Goal: Transaction & Acquisition: Purchase product/service

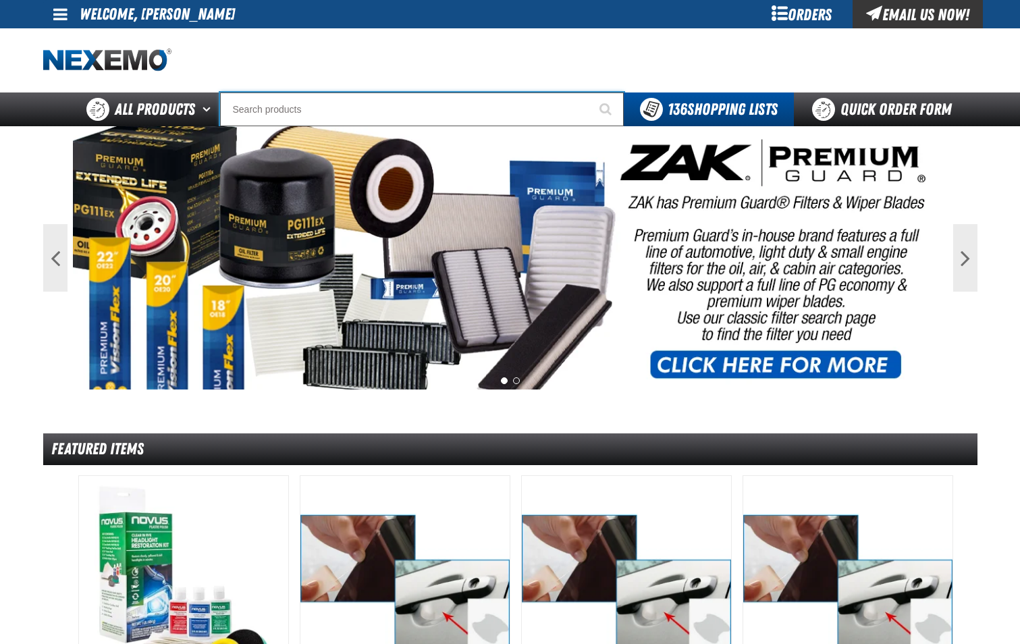
click at [385, 107] on input "Search" at bounding box center [422, 109] width 404 height 34
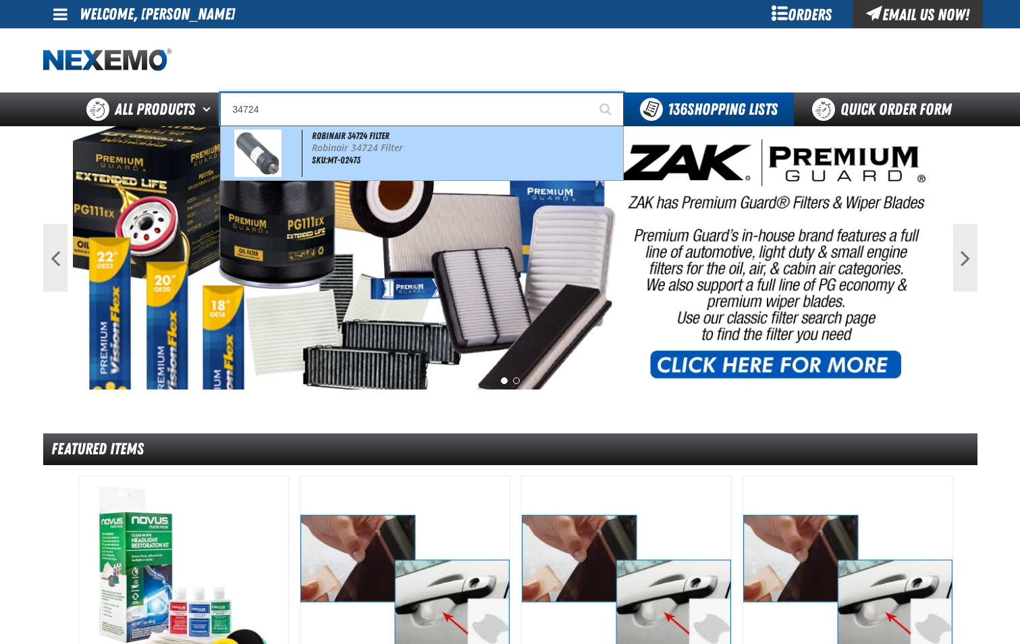
click at [385, 143] on p "Robinair 34724 Filter" at bounding box center [466, 147] width 308 height 11
type input "Robinair 34724 Filter"
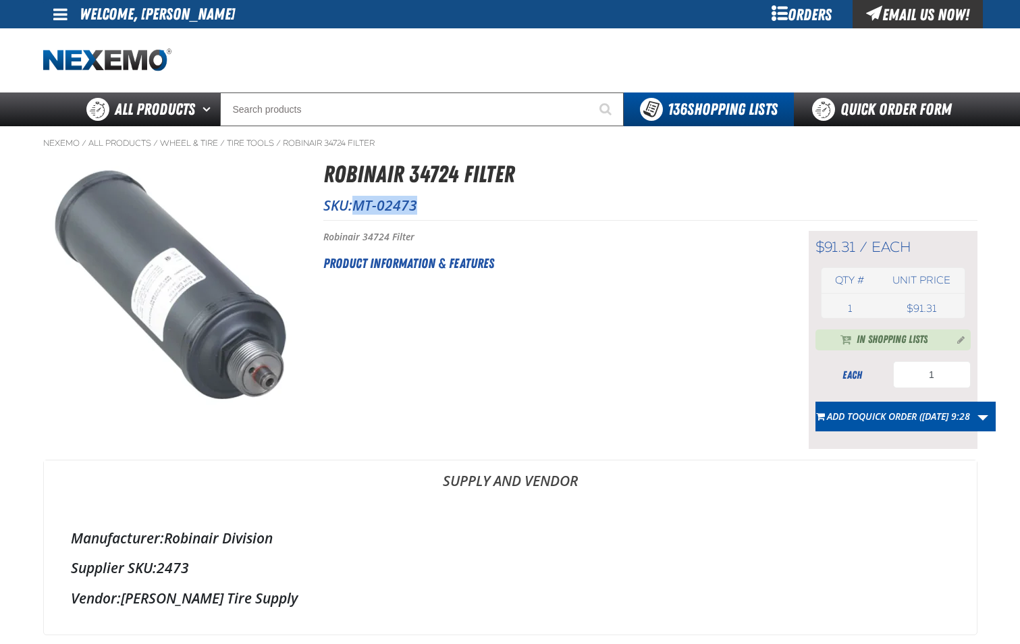
drag, startPoint x: 356, startPoint y: 204, endPoint x: 427, endPoint y: 209, distance: 70.4
click at [427, 209] on p "SKU: MT-02473" at bounding box center [650, 205] width 654 height 19
drag, startPoint x: 427, startPoint y: 209, endPoint x: 400, endPoint y: 205, distance: 27.2
copy span "MT-02473"
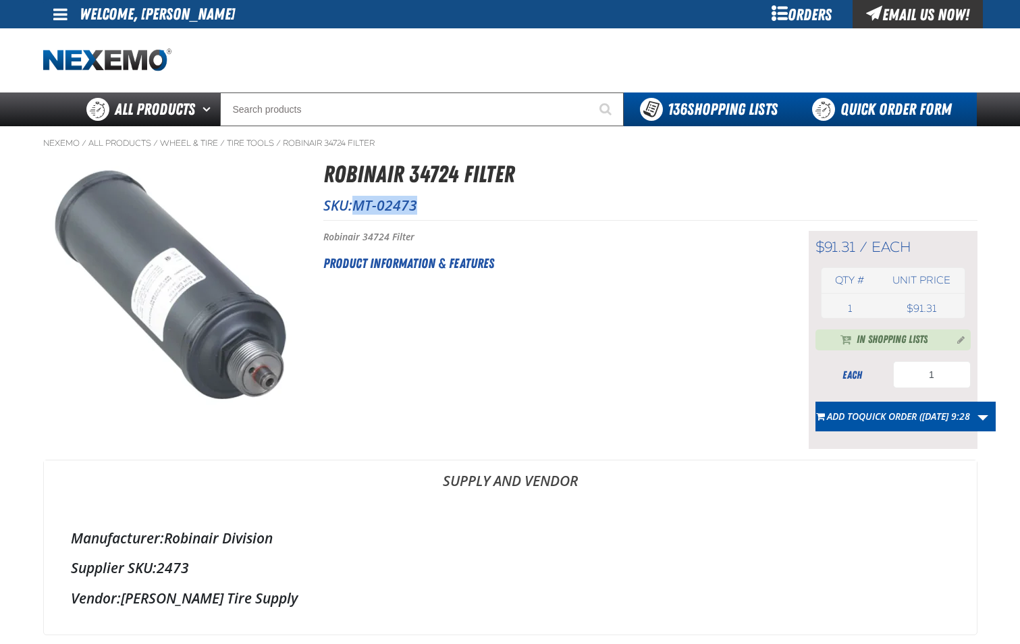
click at [871, 100] on link "Quick Order Form" at bounding box center [885, 109] width 183 height 34
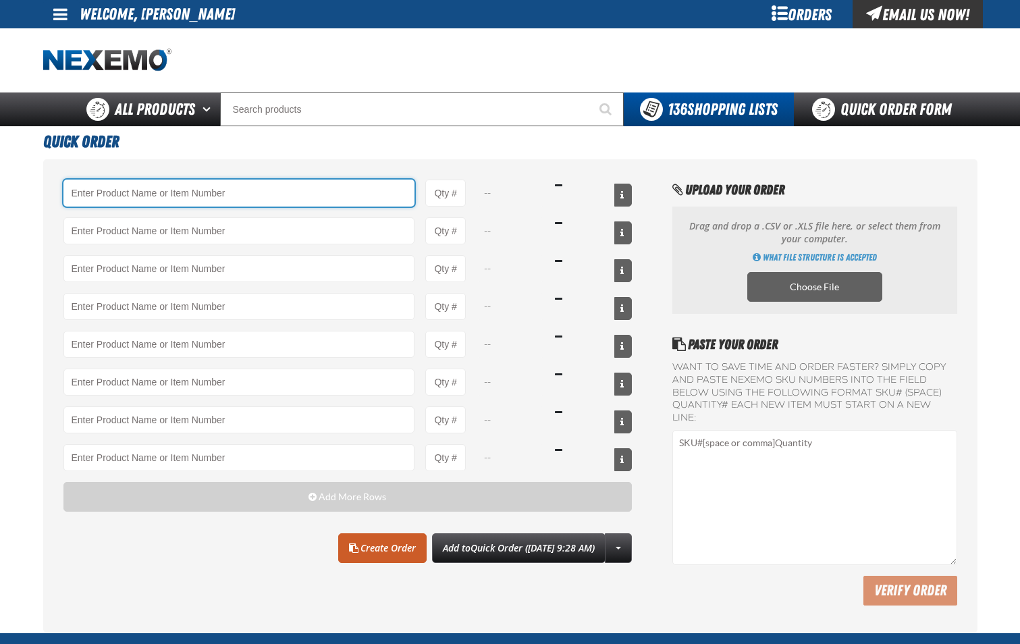
paste input "MT-02473"
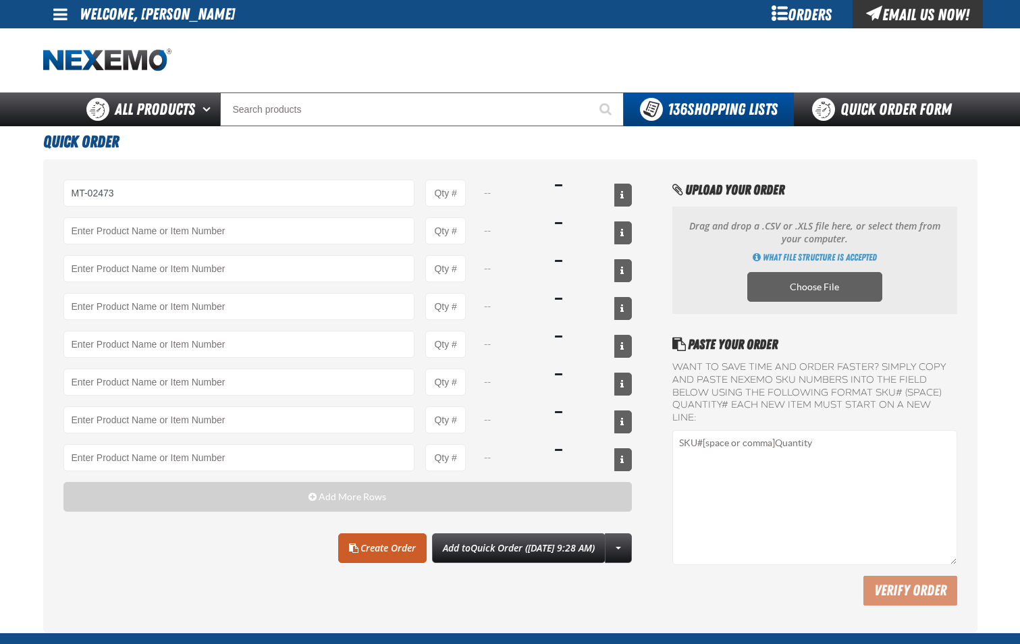
click at [468, 201] on div "MT-02473 --" at bounding box center [347, 193] width 569 height 27
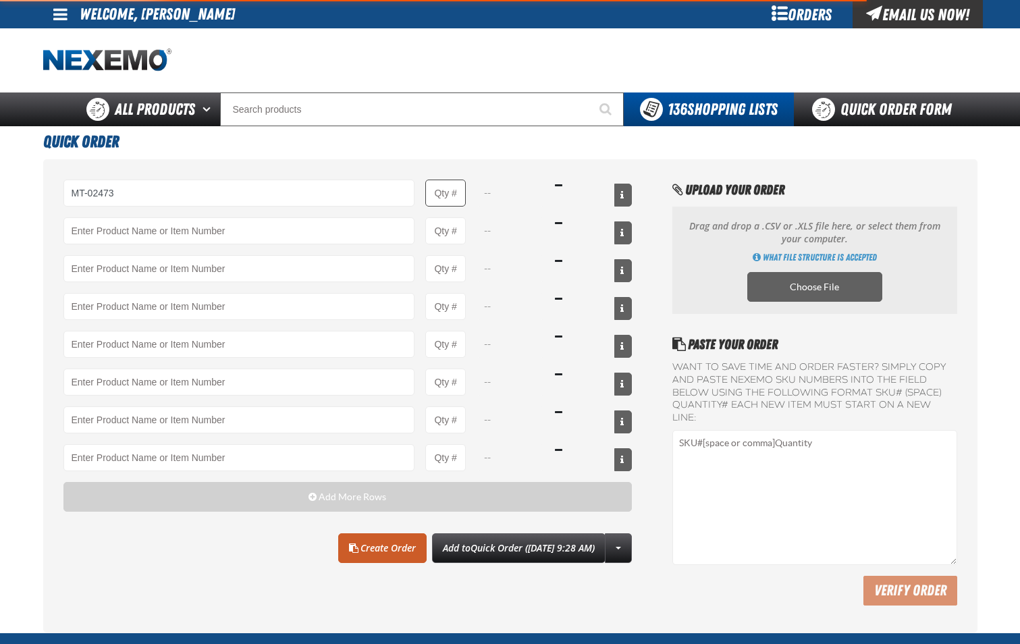
type input "MT-02473 - Robinair 34724 Filter"
type input "1"
click at [462, 196] on input "1" at bounding box center [445, 193] width 41 height 27
select select "each"
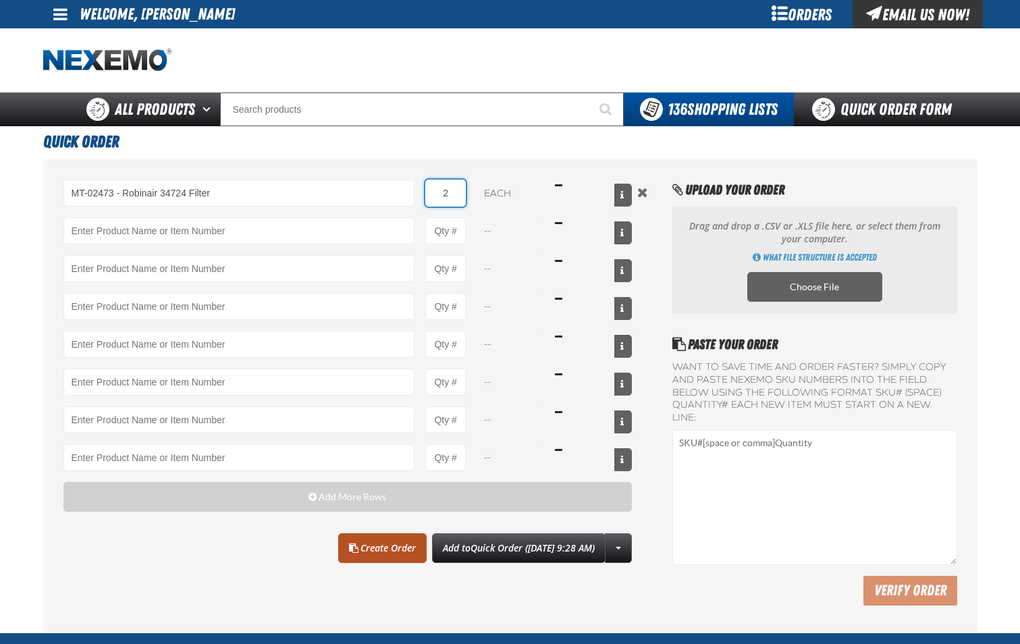
type input "2"
click at [381, 542] on link "Create Order" at bounding box center [382, 548] width 88 height 30
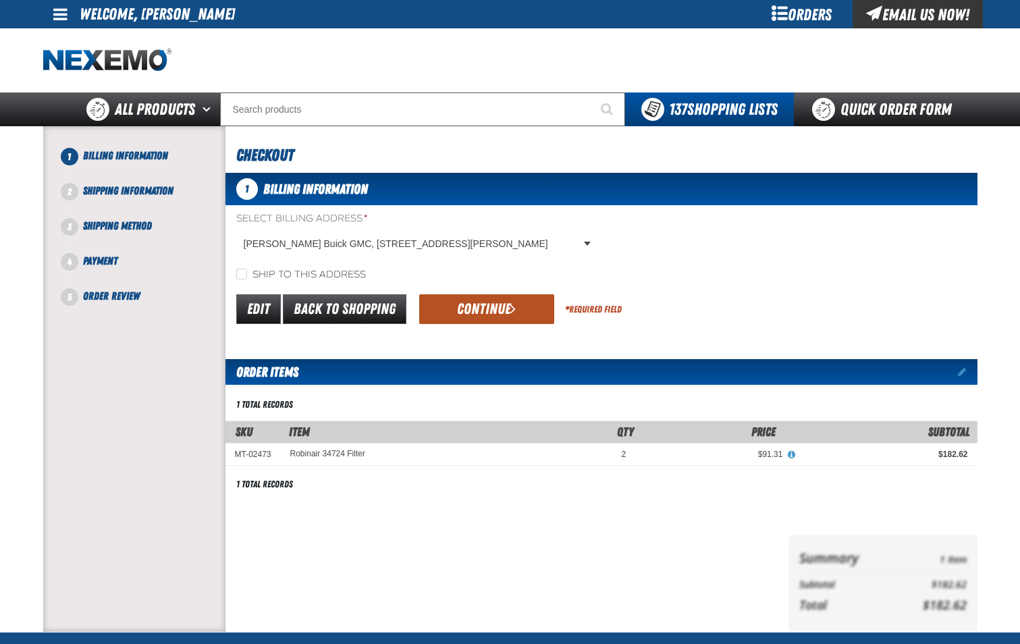
click at [465, 305] on button "Continue" at bounding box center [486, 309] width 135 height 30
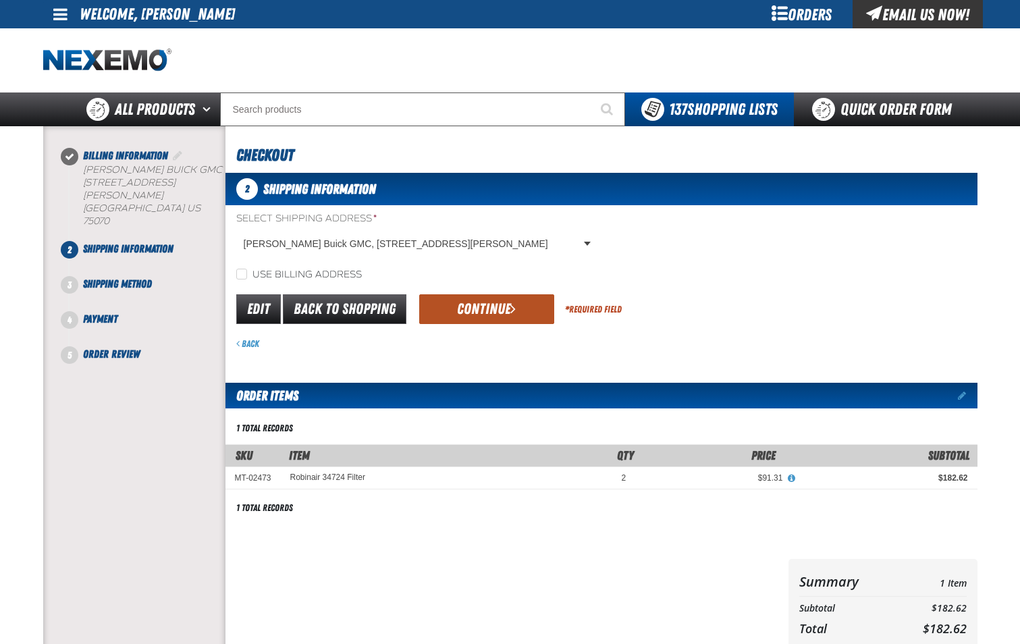
click at [479, 308] on button "Continue" at bounding box center [486, 309] width 135 height 30
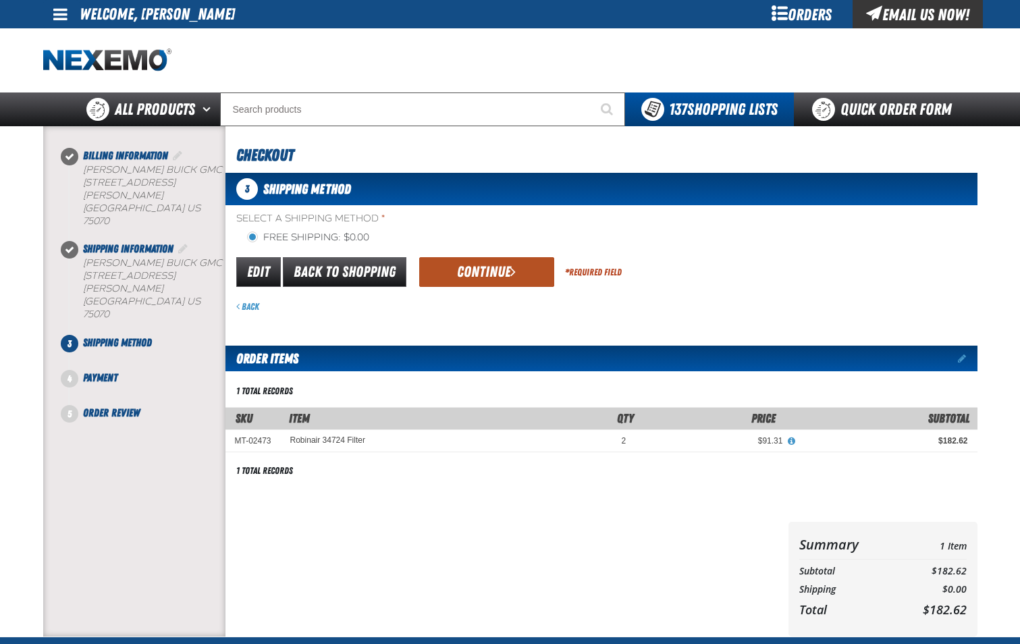
click at [491, 279] on button "Continue" at bounding box center [486, 272] width 135 height 30
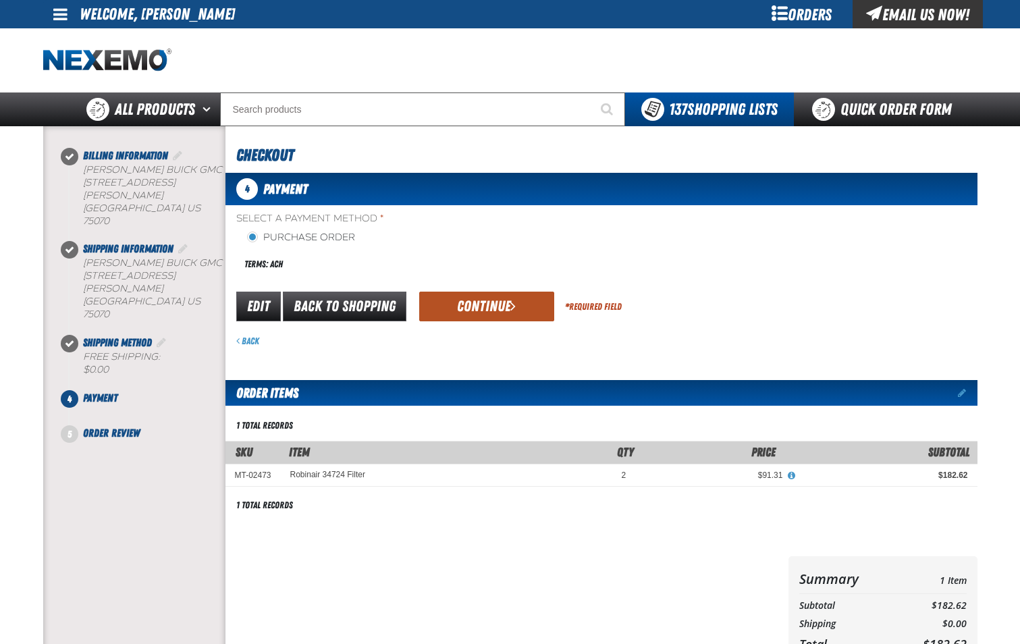
click at [496, 313] on button "Continue" at bounding box center [486, 307] width 135 height 30
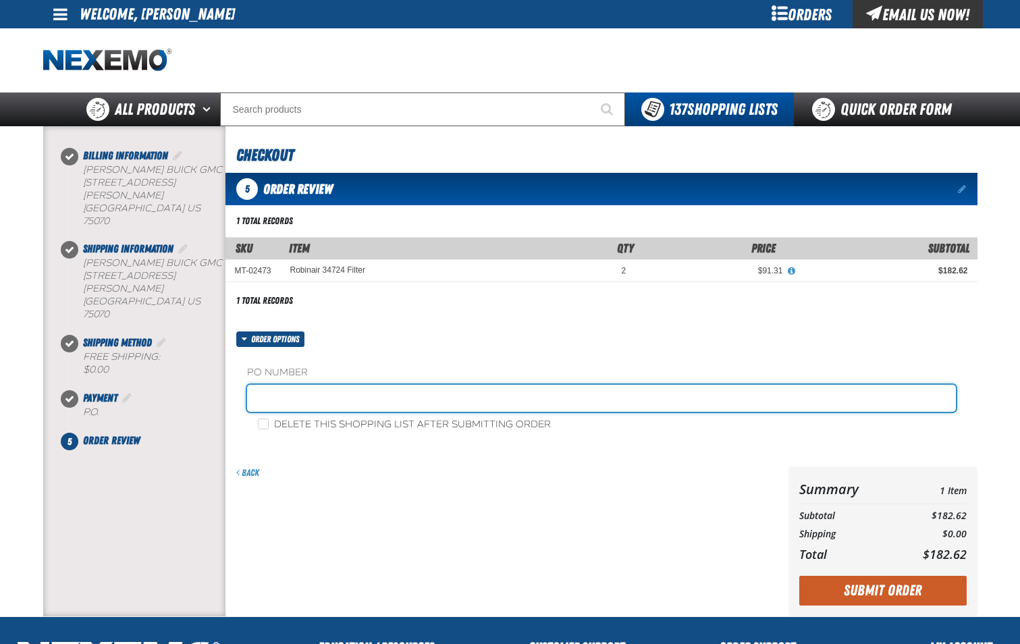
click at [370, 398] on input "text" at bounding box center [601, 398] width 709 height 27
type input "SHOP-JL"
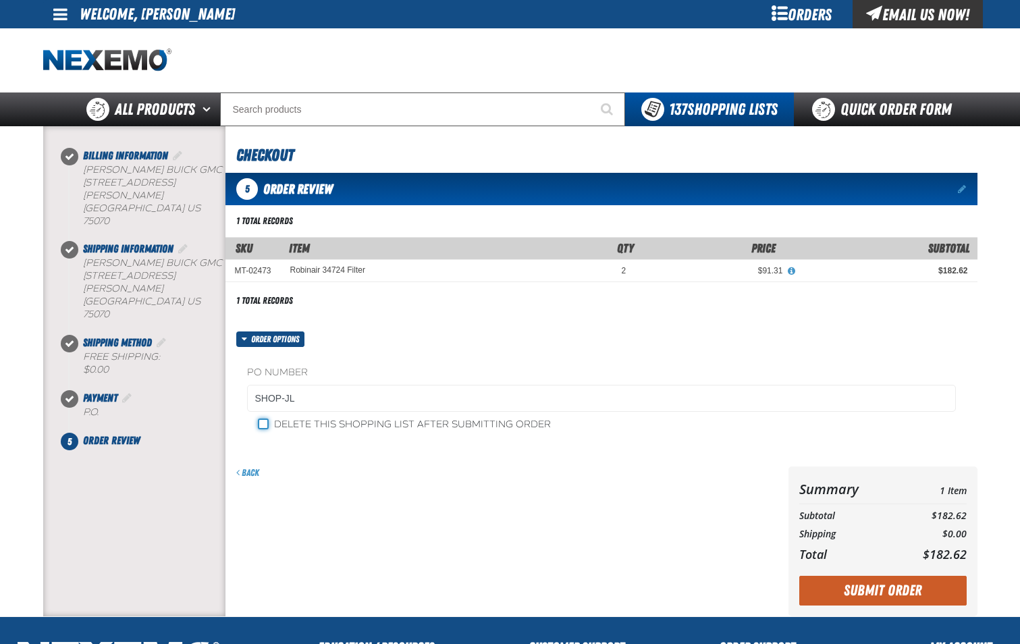
click at [265, 424] on input "Delete this shopping list after submitting order" at bounding box center [263, 424] width 11 height 11
checkbox input "true"
click at [840, 585] on button "Submit Order" at bounding box center [882, 591] width 167 height 30
